Goal: Find specific page/section: Find specific page/section

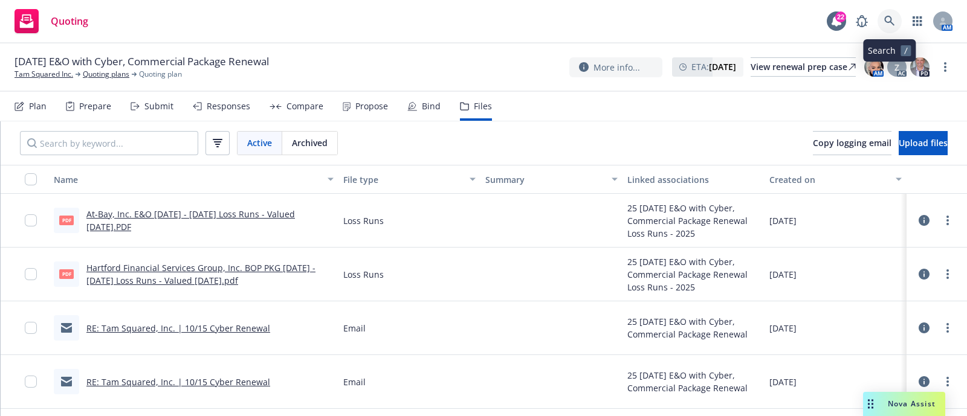
click at [885, 25] on icon at bounding box center [889, 21] width 11 height 11
